Goal: Contribute content: Add original content to the website for others to see

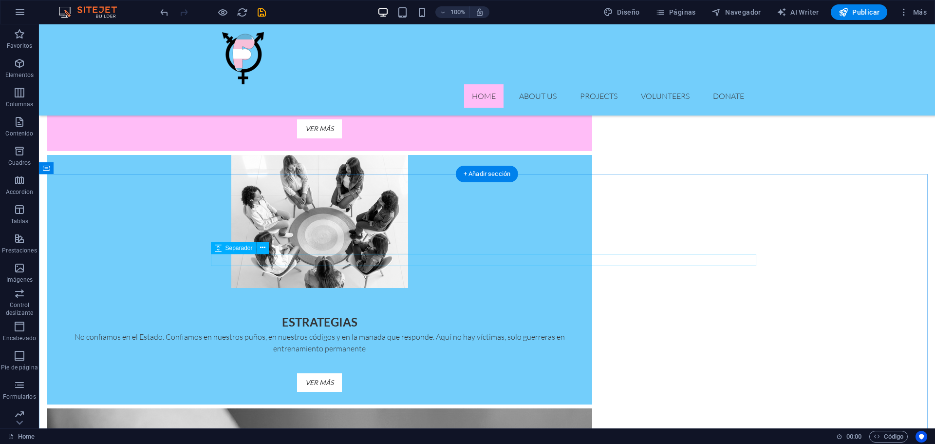
scroll to position [876, 0]
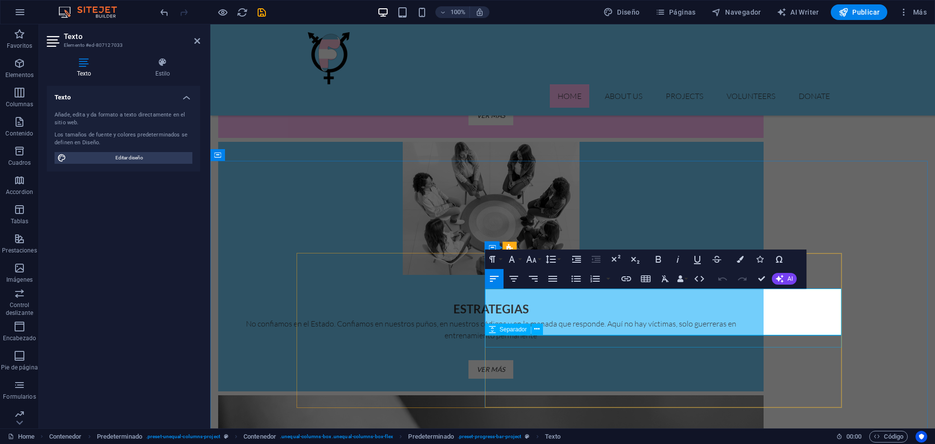
drag, startPoint x: 486, startPoint y: 294, endPoint x: 688, endPoint y: 340, distance: 207.3
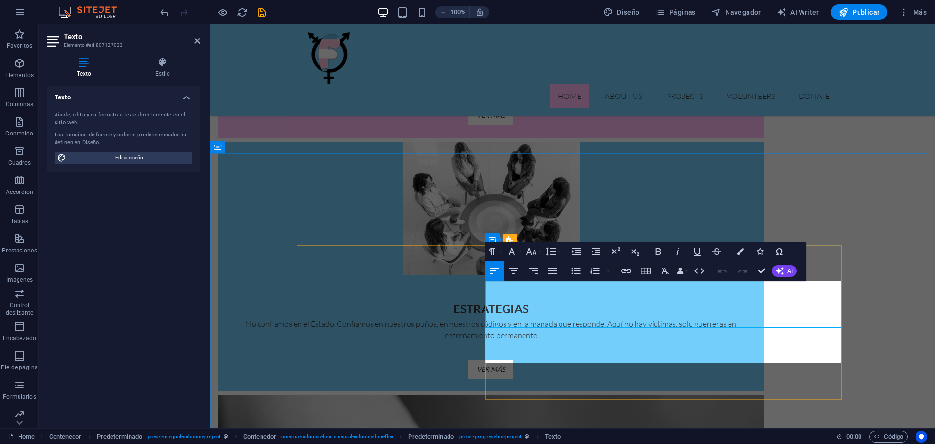
scroll to position [884, 0]
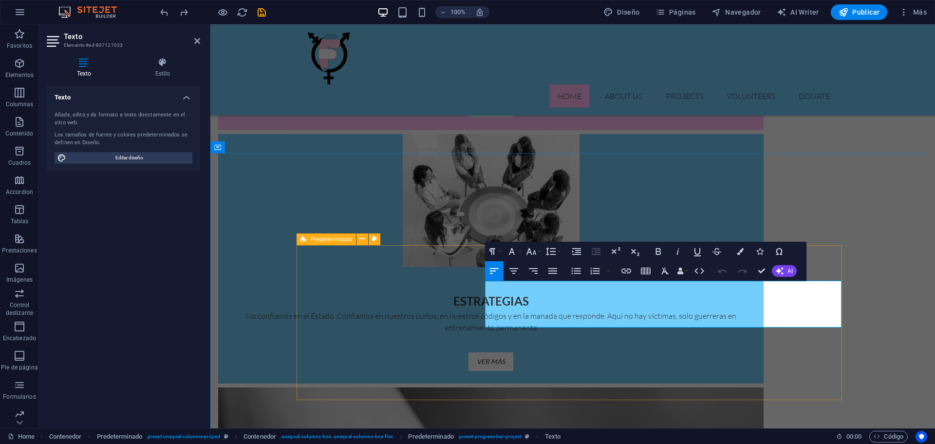
drag, startPoint x: 654, startPoint y: 323, endPoint x: 483, endPoint y: 288, distance: 174.6
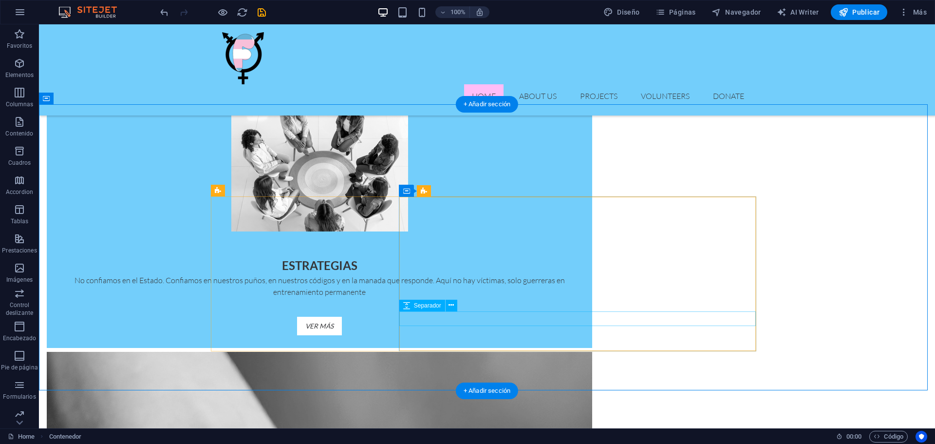
scroll to position [933, 0]
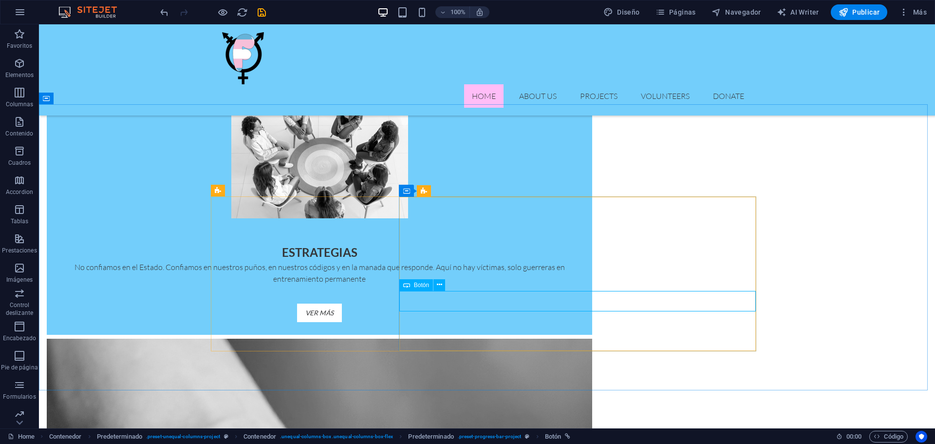
click at [414, 287] on span "Botón" at bounding box center [421, 285] width 15 height 6
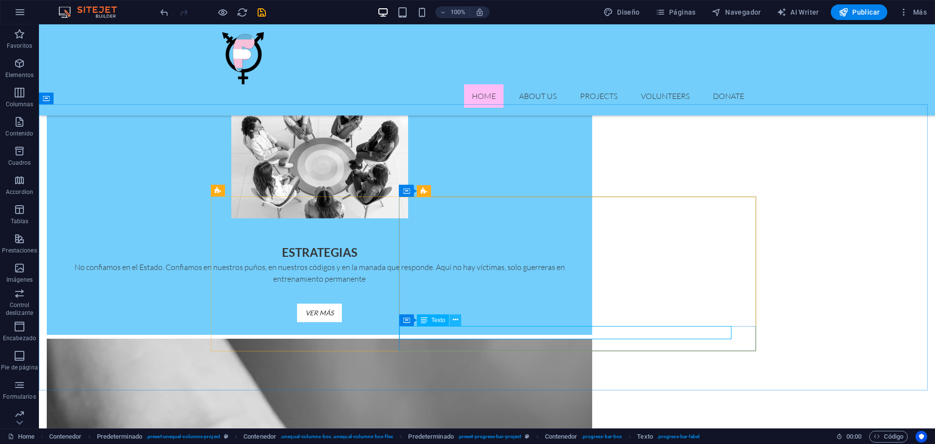
click at [454, 318] on icon at bounding box center [455, 320] width 5 height 10
click at [455, 321] on icon at bounding box center [455, 320] width 5 height 10
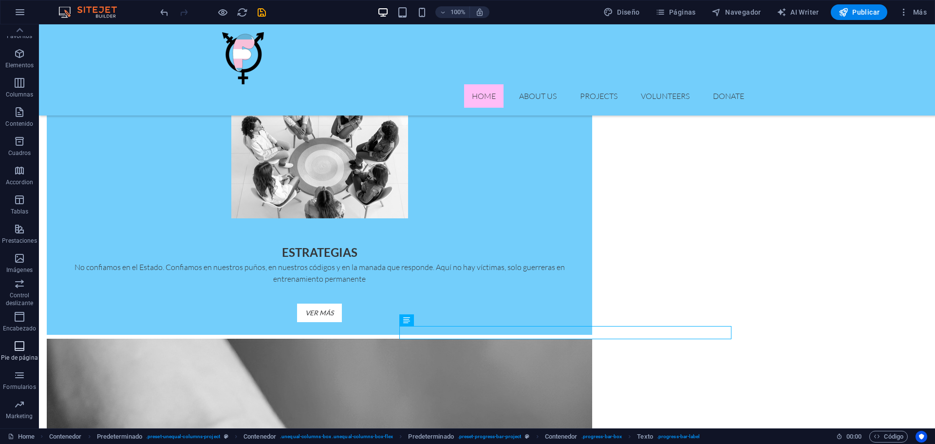
scroll to position [0, 0]
click at [20, 128] on span "Contenido" at bounding box center [19, 127] width 39 height 23
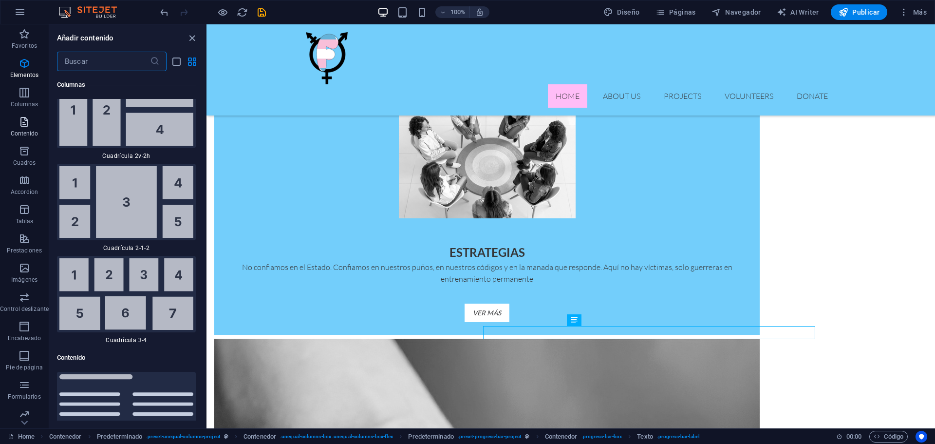
scroll to position [3144, 0]
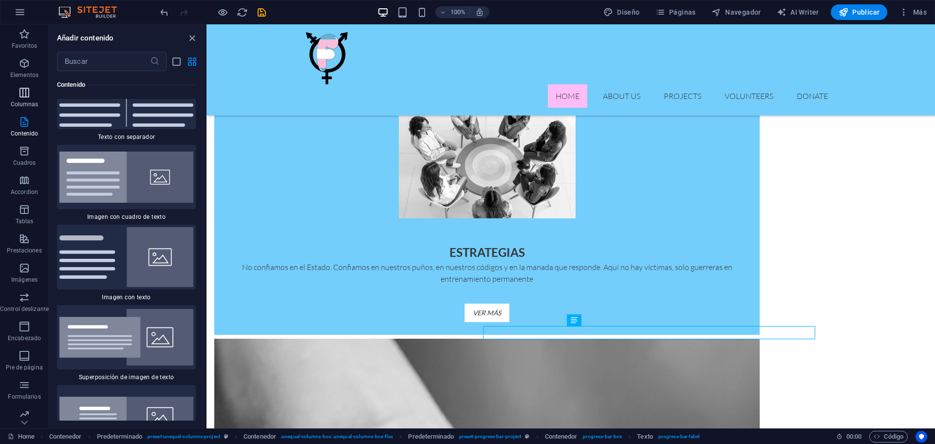
click at [26, 96] on icon "button" at bounding box center [25, 93] width 12 height 12
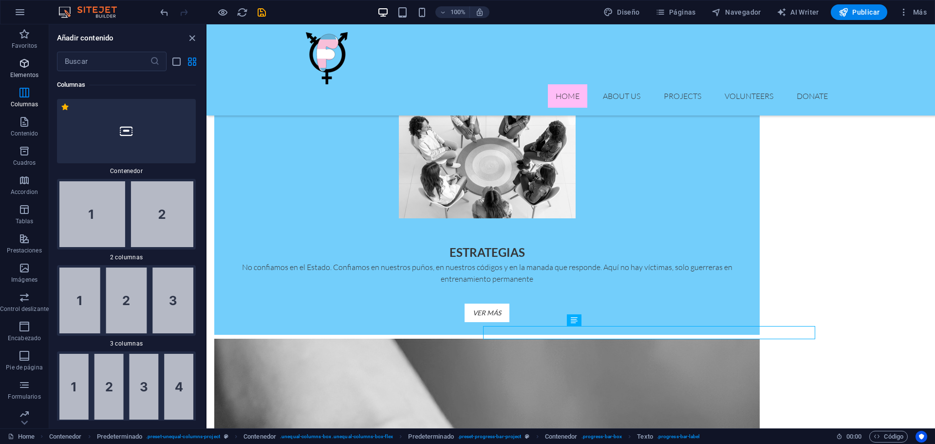
click at [26, 60] on icon "button" at bounding box center [25, 63] width 12 height 12
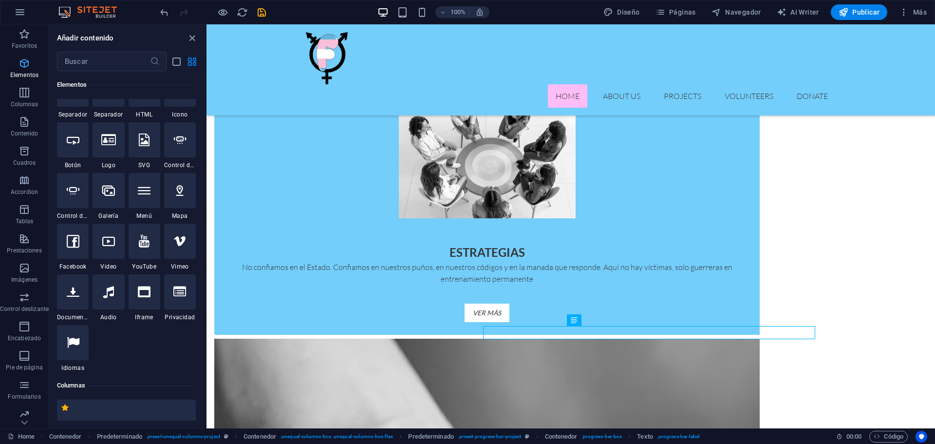
scroll to position [184, 0]
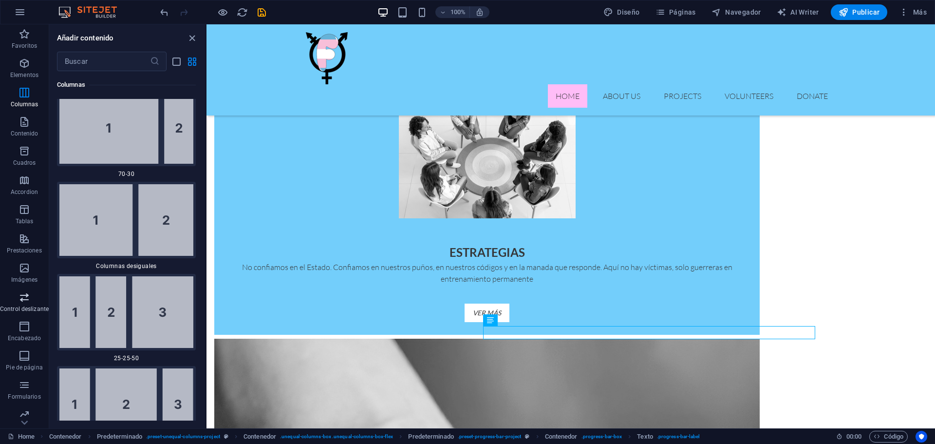
scroll to position [35, 0]
click at [28, 411] on icon "button" at bounding box center [25, 409] width 12 height 12
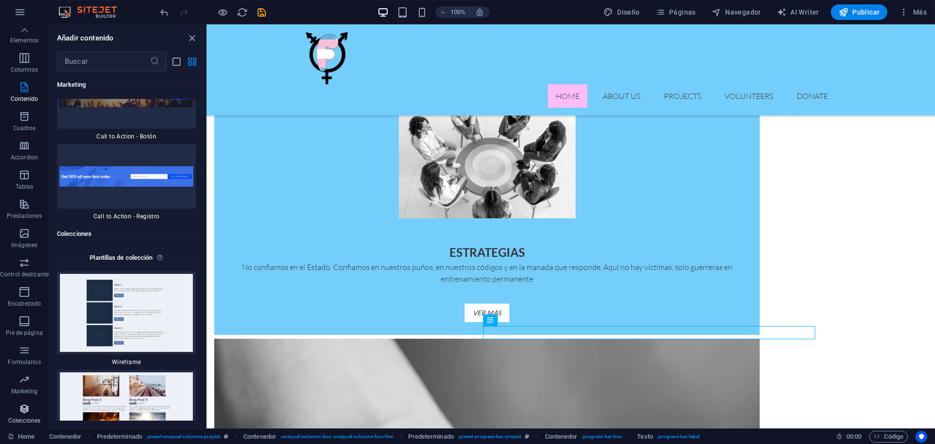
scroll to position [17970, 0]
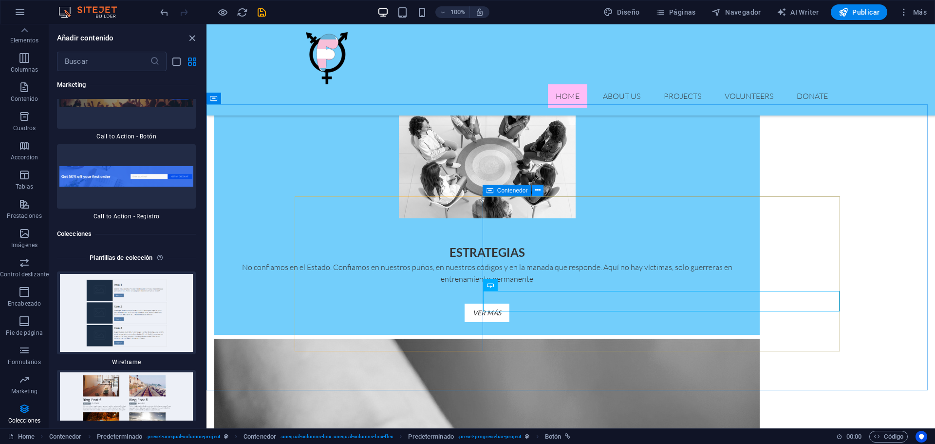
click at [537, 190] on icon at bounding box center [537, 190] width 5 height 10
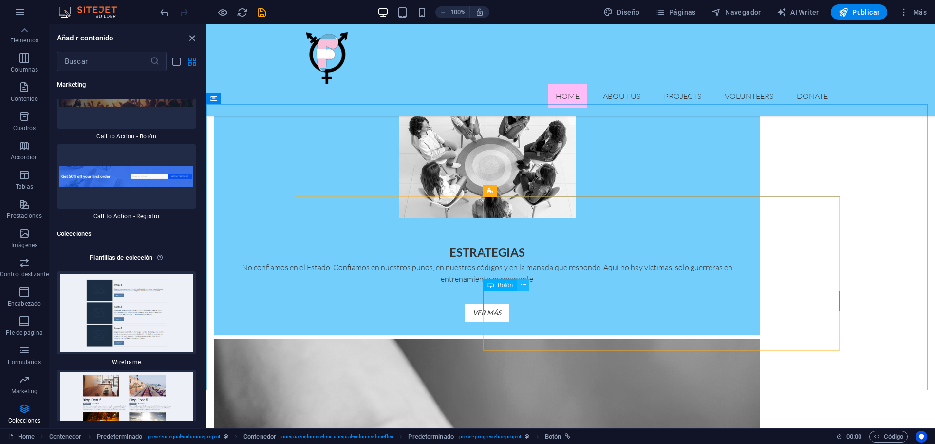
click at [524, 282] on icon at bounding box center [523, 284] width 5 height 10
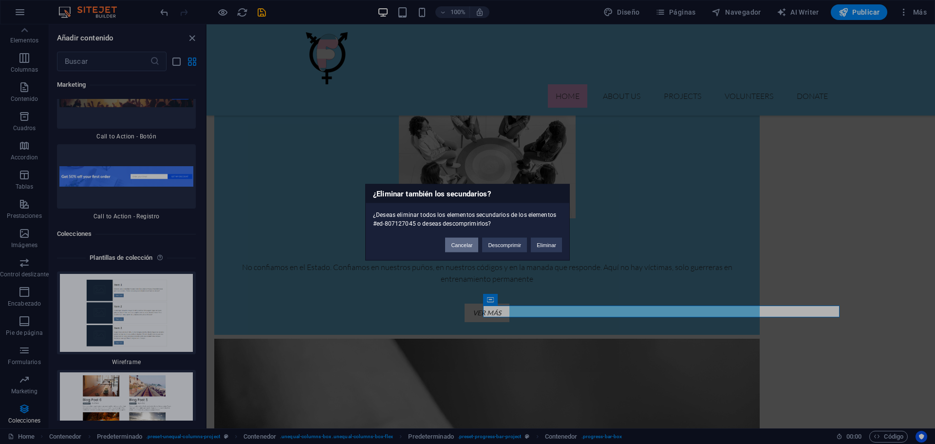
click at [458, 244] on button "Cancelar" at bounding box center [461, 244] width 33 height 15
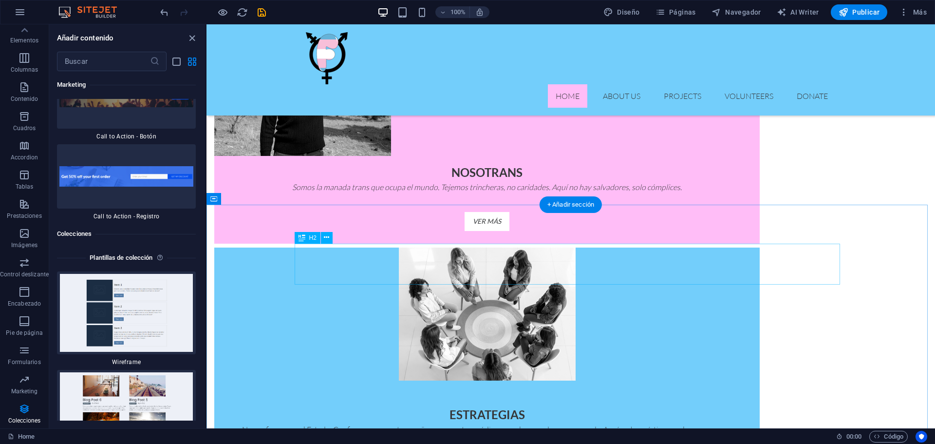
scroll to position [933, 0]
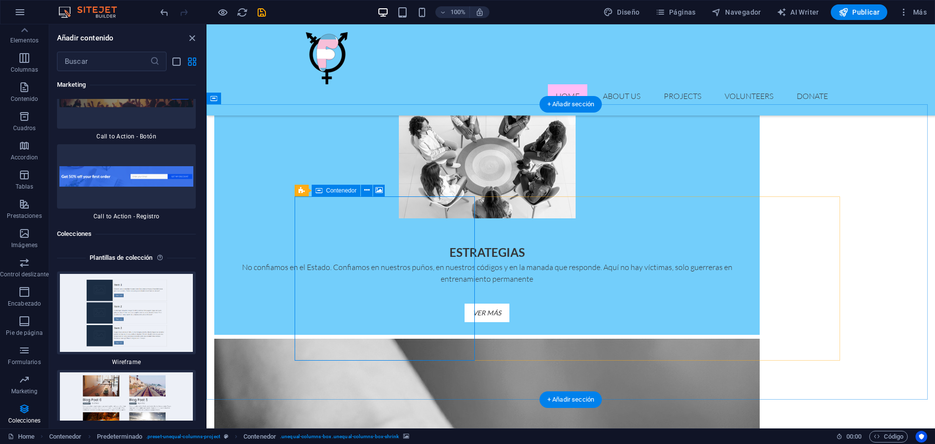
select select "px"
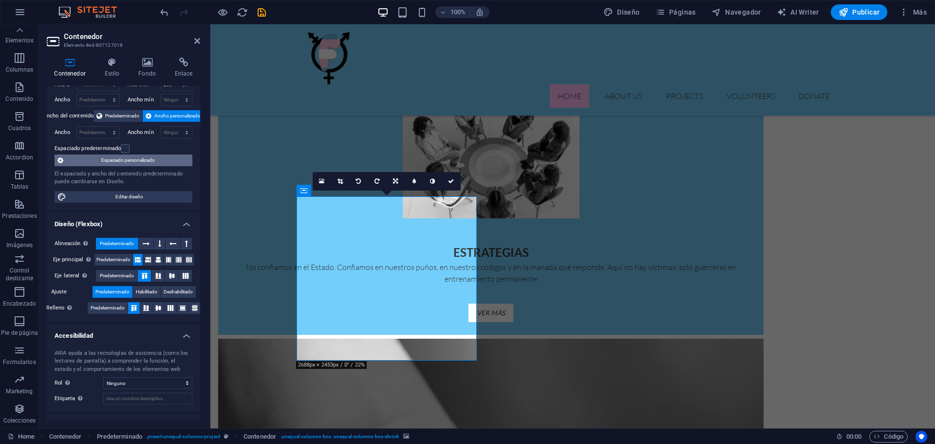
scroll to position [0, 0]
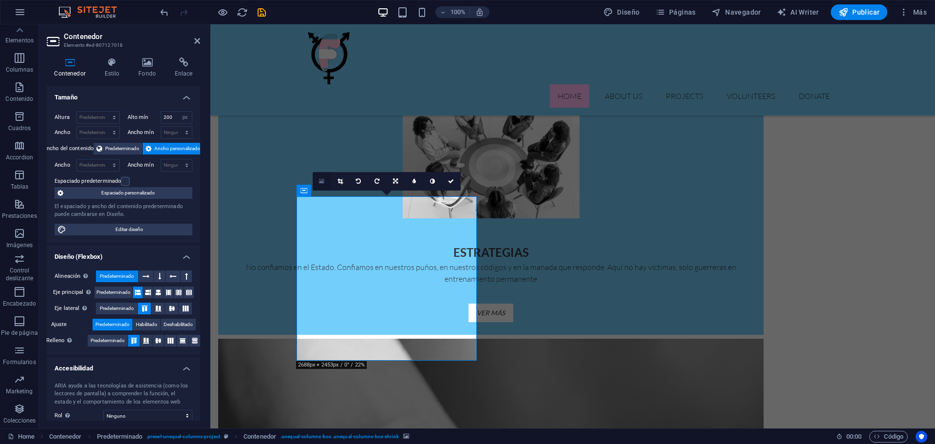
click at [322, 178] on icon at bounding box center [321, 181] width 5 height 7
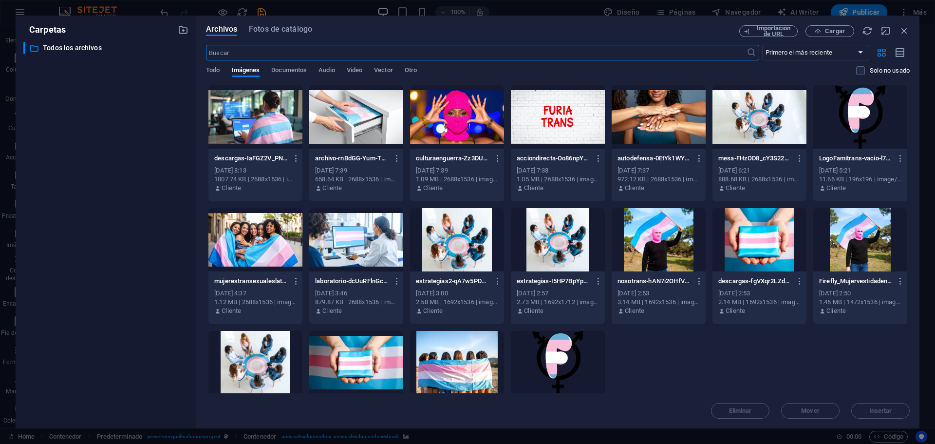
scroll to position [916, 0]
click at [831, 31] on span "Cargar" at bounding box center [835, 31] width 20 height 6
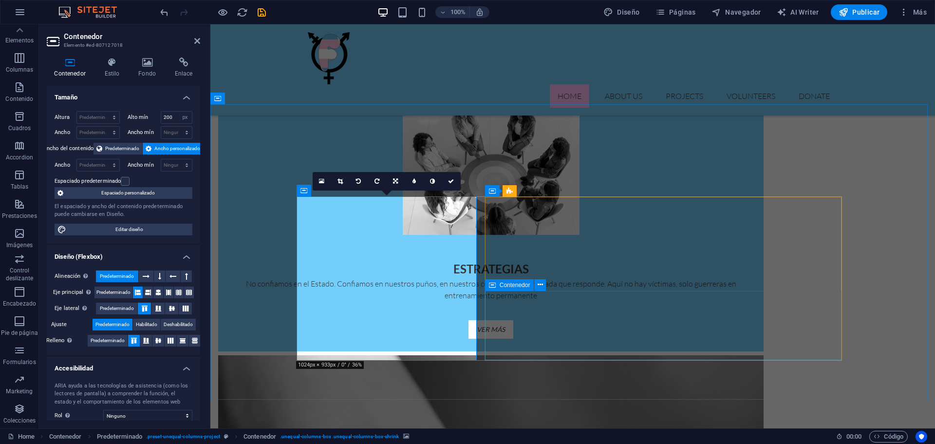
scroll to position [933, 0]
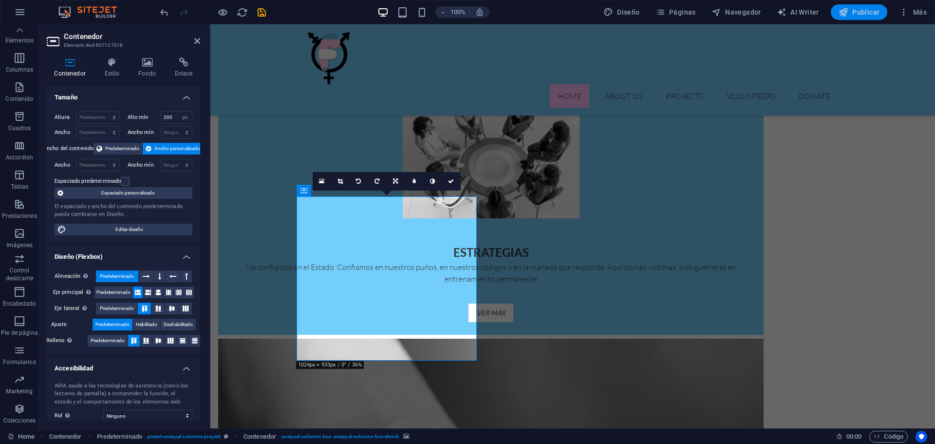
click at [867, 16] on span "Publicar" at bounding box center [858, 12] width 41 height 10
checkbox input "false"
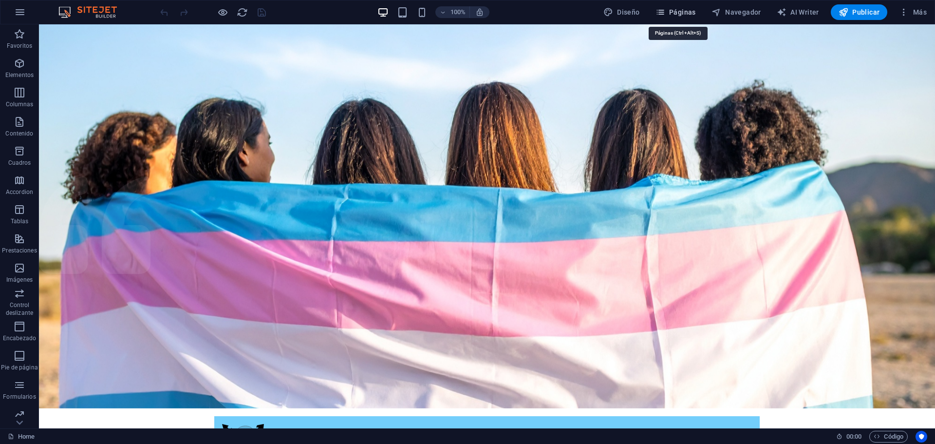
click at [677, 11] on span "Páginas" at bounding box center [675, 12] width 40 height 10
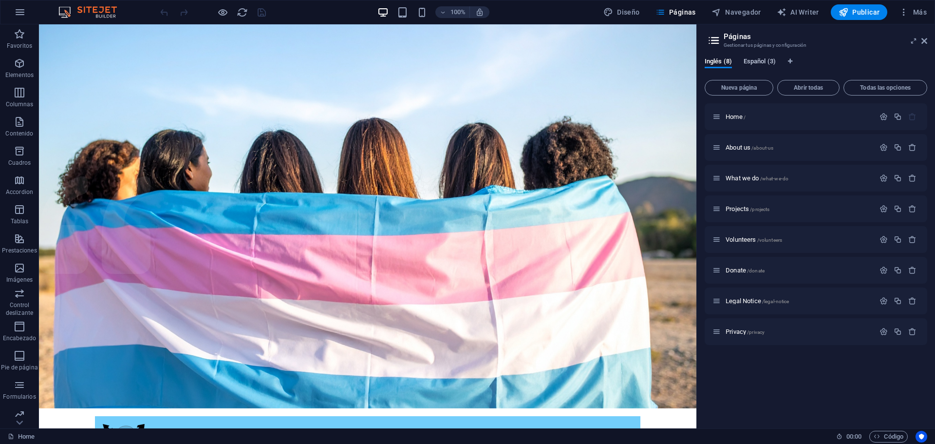
click at [769, 62] on span "Español (3)" at bounding box center [760, 63] width 32 height 14
click at [752, 116] on p "Home /" at bounding box center [799, 116] width 146 height 6
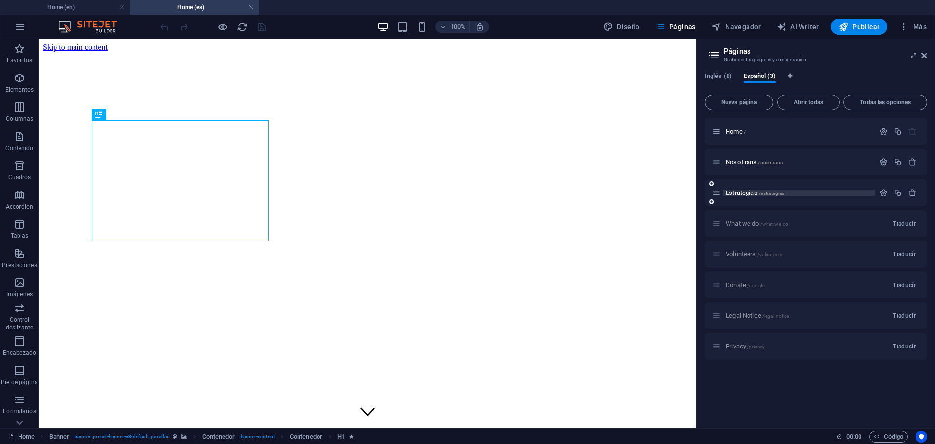
click at [825, 193] on p "Estrategias /estrategias" at bounding box center [799, 192] width 146 height 6
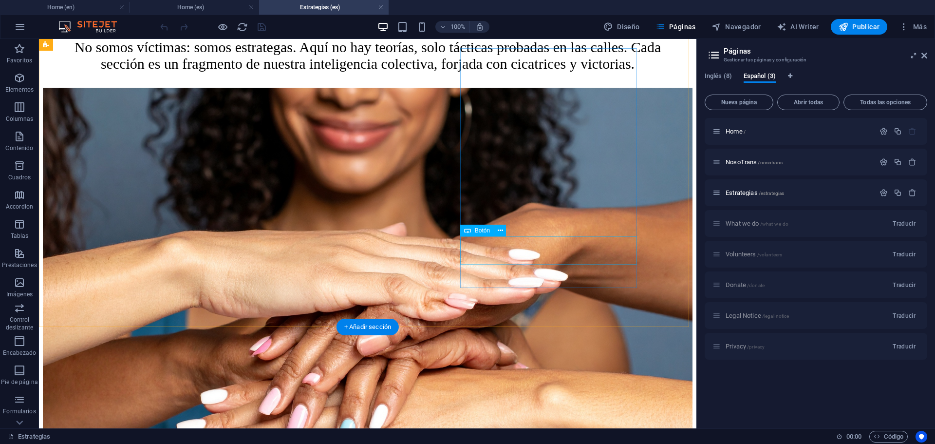
scroll to position [438, 0]
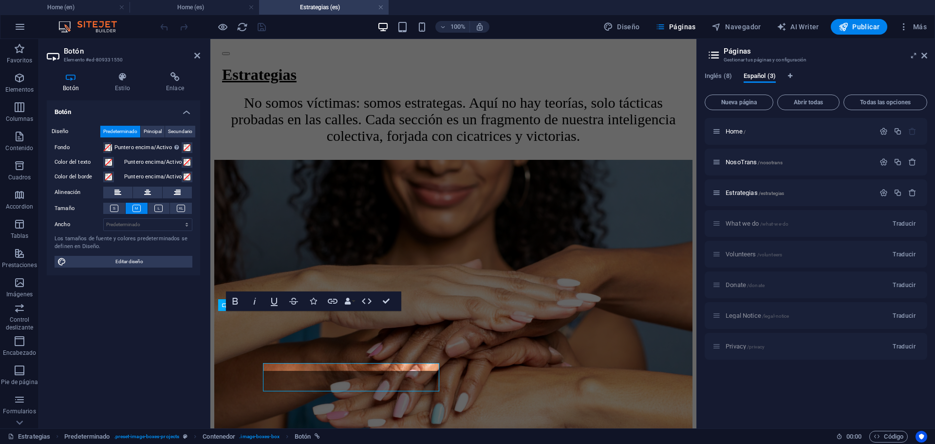
scroll to position [432, 0]
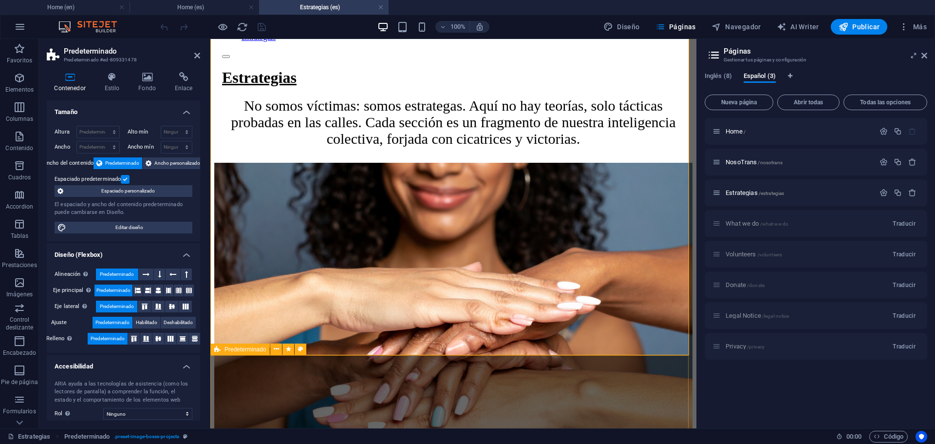
scroll to position [455, 0]
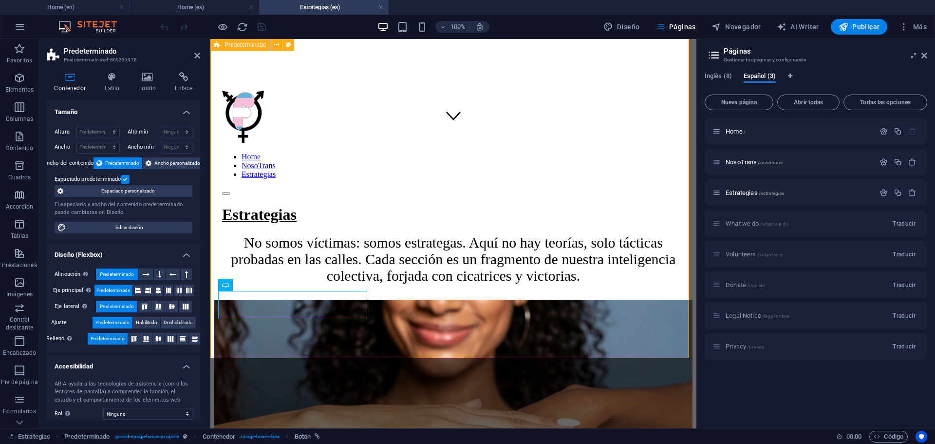
scroll to position [260, 0]
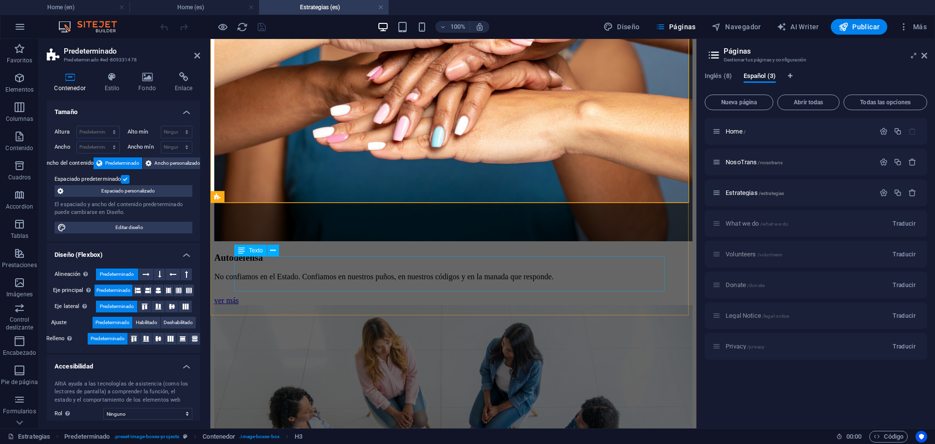
scroll to position [747, 0]
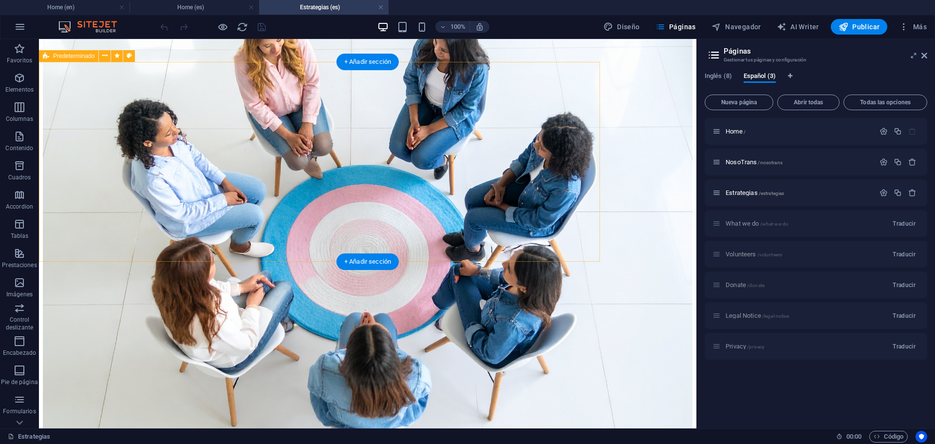
scroll to position [1240, 0]
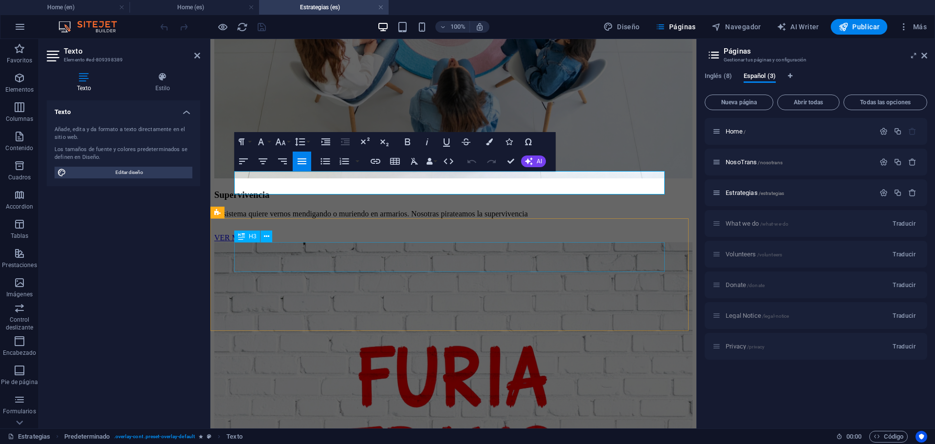
scroll to position [1143, 0]
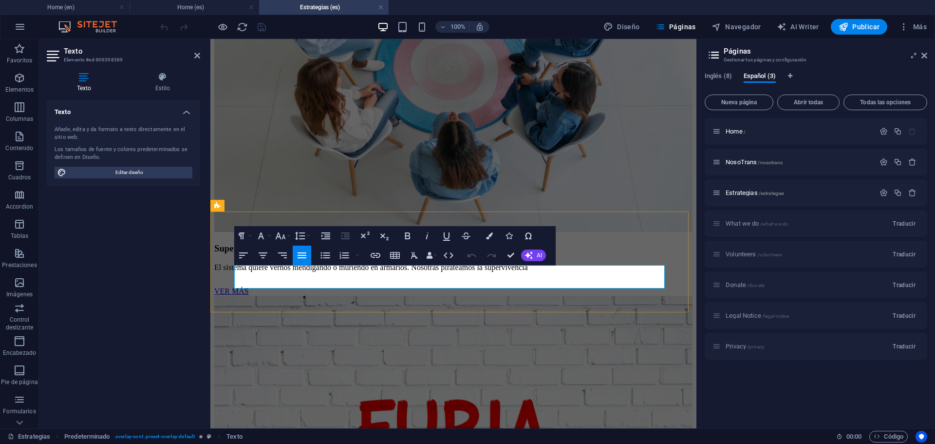
drag, startPoint x: 405, startPoint y: 283, endPoint x: 233, endPoint y: 274, distance: 171.6
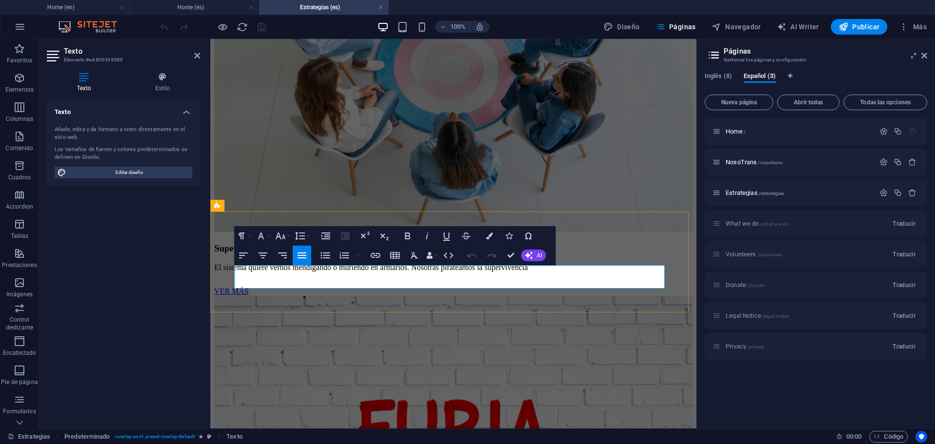
drag, startPoint x: 409, startPoint y: 283, endPoint x: 234, endPoint y: 274, distance: 175.1
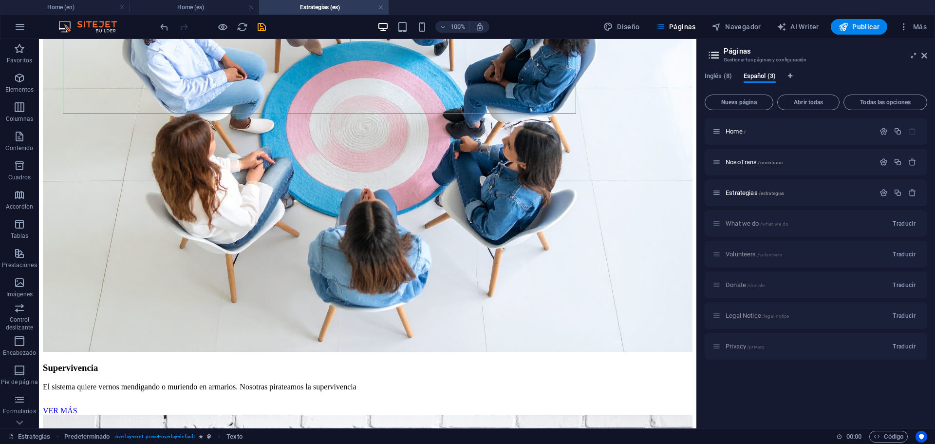
scroll to position [1269, 0]
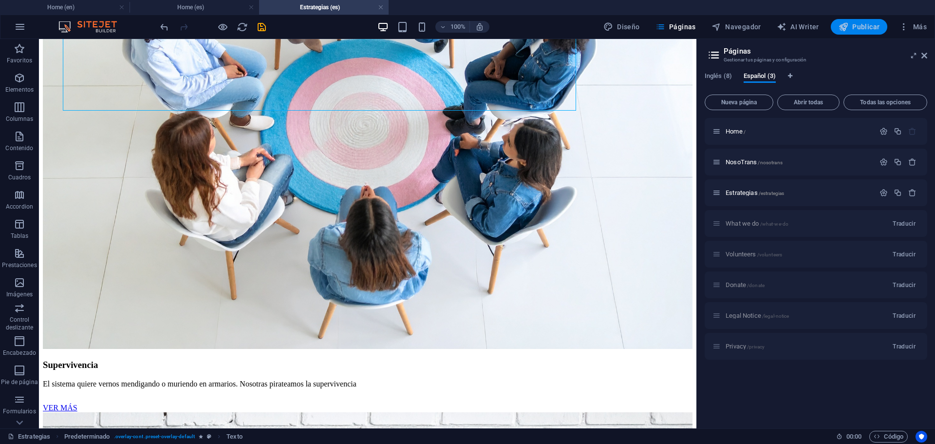
click at [866, 27] on span "Publicar" at bounding box center [858, 27] width 41 height 10
